Goal: Task Accomplishment & Management: Use online tool/utility

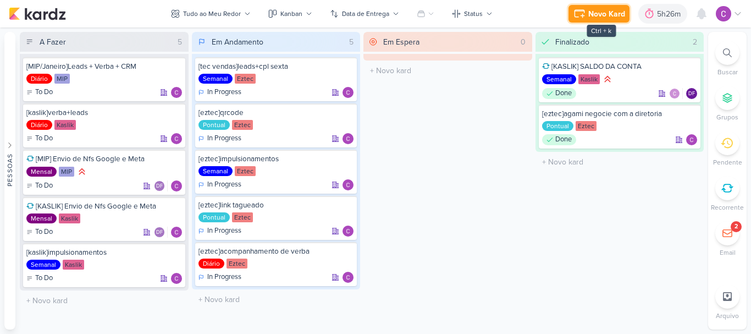
click at [602, 8] on div "Novo Kard" at bounding box center [606, 14] width 37 height 12
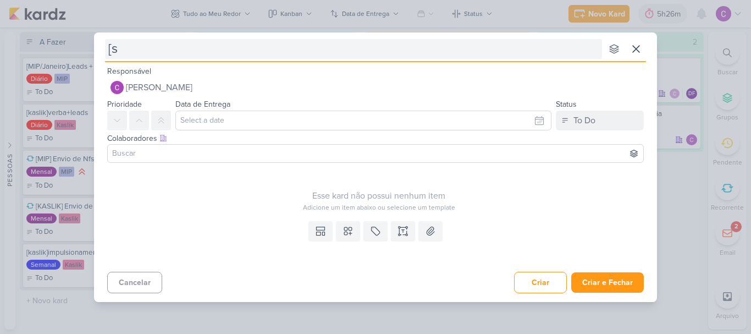
type input "[sa"
type input "[[GEOGRAPHIC_DATA]"
type input "[samar]apre"
type input "[[GEOGRAPHIC_DATA]]apresentaç"
type input "[samar]apresentação"
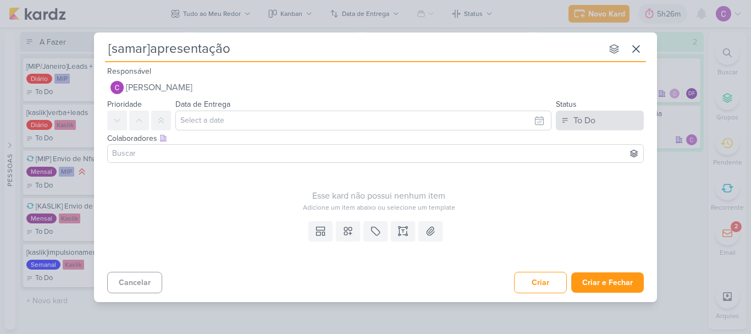
type input "[samar]apresentação"
click at [593, 126] on div "To Do" at bounding box center [585, 120] width 22 height 13
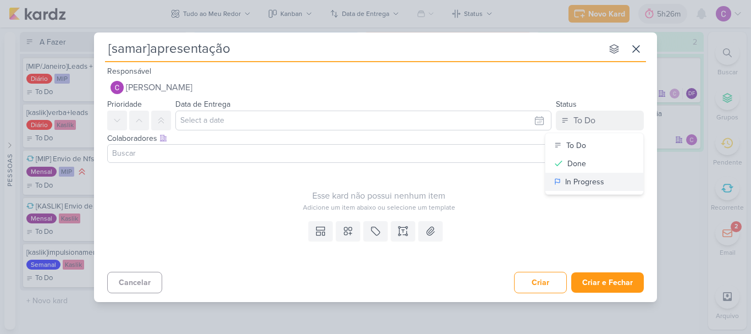
drag, startPoint x: 569, startPoint y: 180, endPoint x: 471, endPoint y: 222, distance: 107.2
click at [566, 181] on div "In Progress" at bounding box center [584, 182] width 39 height 12
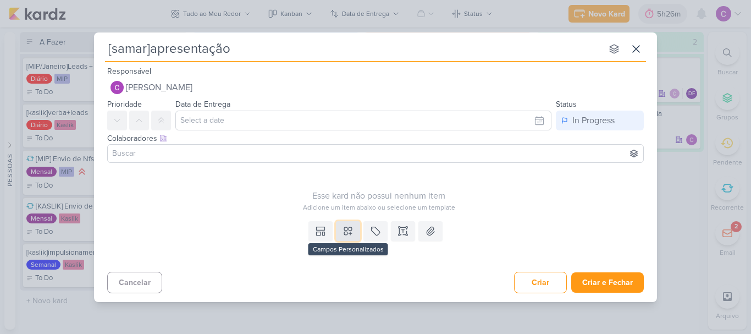
click at [350, 236] on button at bounding box center [348, 231] width 24 height 20
click at [550, 209] on div "Adicione um item abaixo ou selecione um template" at bounding box center [378, 207] width 543 height 10
click at [366, 229] on button at bounding box center [376, 231] width 24 height 20
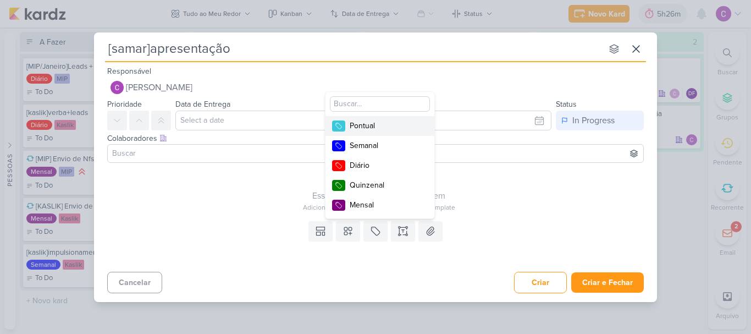
click at [366, 131] on button "Pontual" at bounding box center [380, 126] width 109 height 20
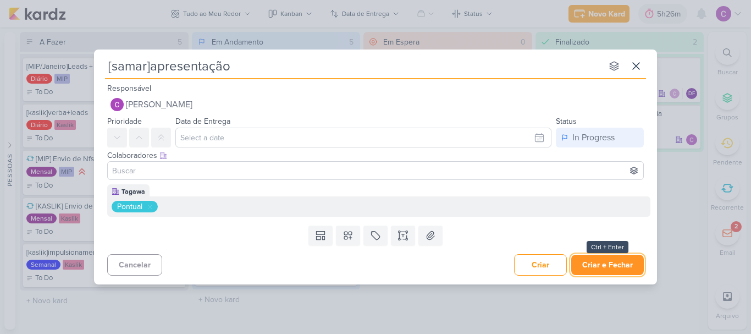
click at [597, 268] on button "Criar e Fechar" at bounding box center [607, 265] width 73 height 20
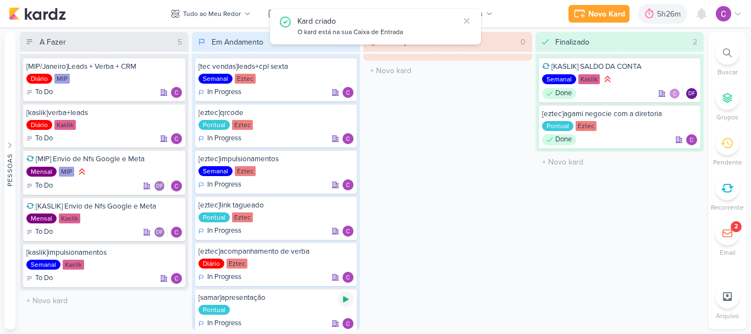
click at [345, 300] on icon at bounding box center [345, 299] width 5 height 6
